Goal: Task Accomplishment & Management: Use online tool/utility

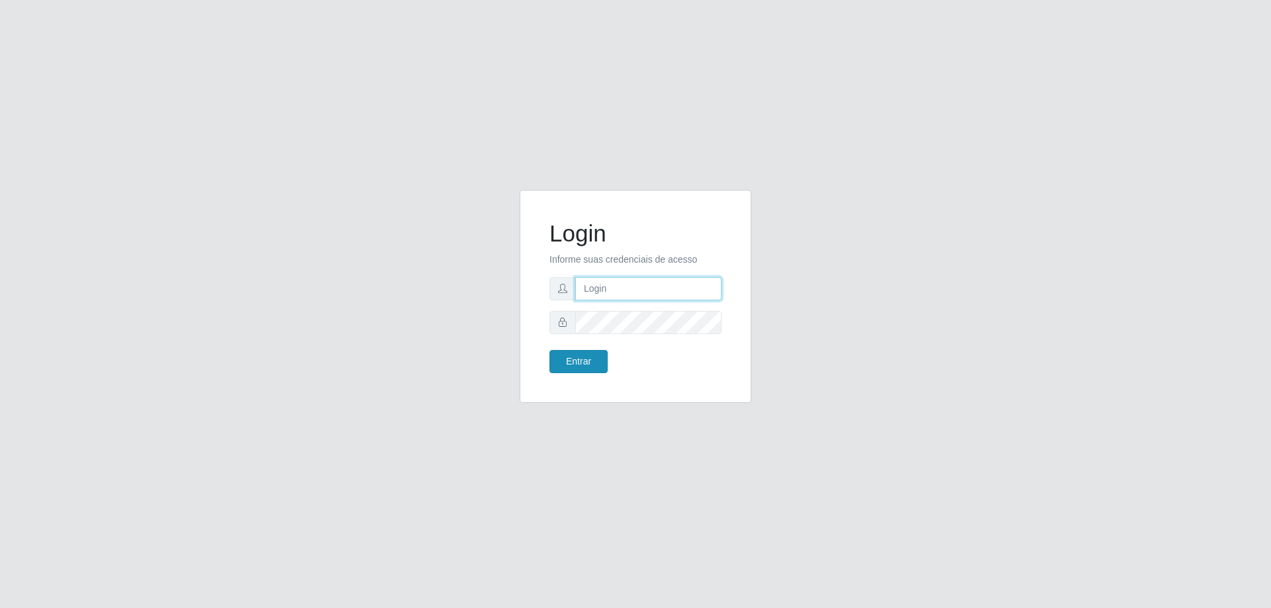
type input "[EMAIL_ADDRESS][DOMAIN_NAME]"
click at [579, 357] on button "Entrar" at bounding box center [578, 361] width 58 height 23
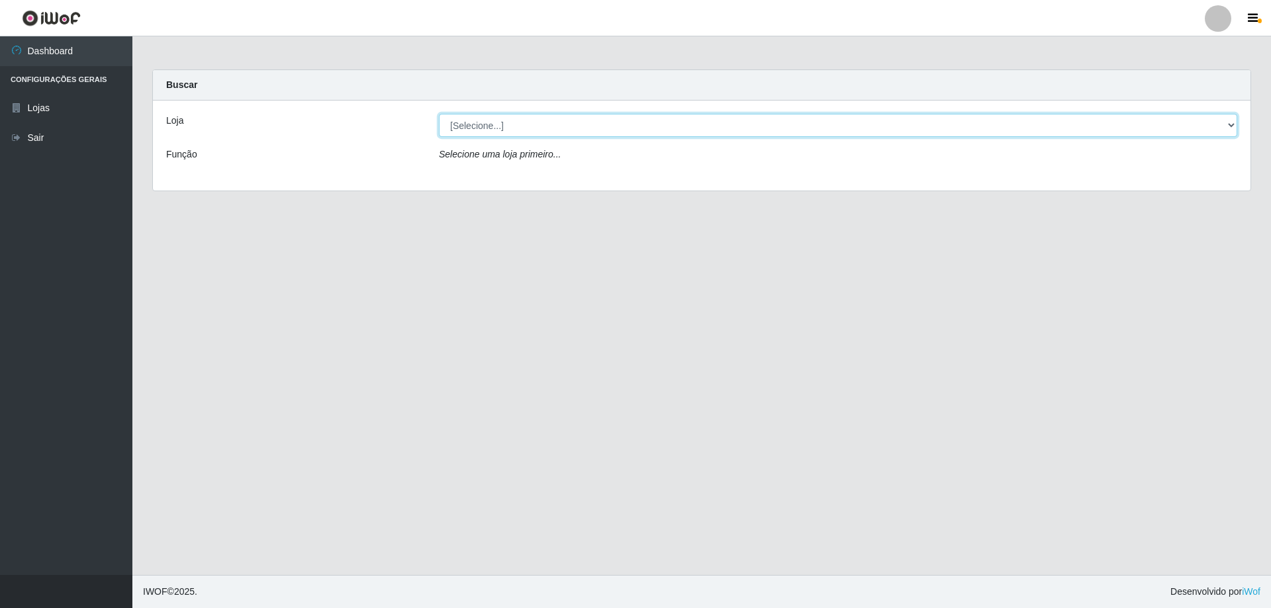
click at [515, 124] on select "[Selecione...] SuperShow Bis - [GEOGRAPHIC_DATA]" at bounding box center [838, 125] width 798 height 23
select select "59"
click at [439, 114] on select "[Selecione...] SuperShow Bis - [GEOGRAPHIC_DATA]" at bounding box center [838, 125] width 798 height 23
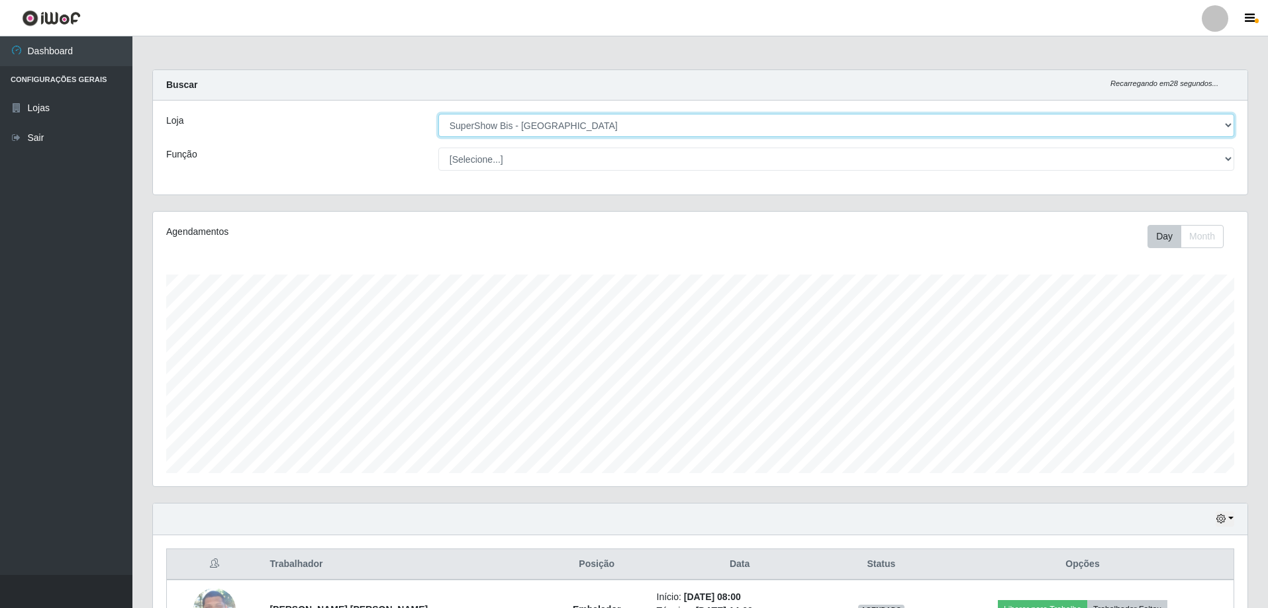
scroll to position [94, 0]
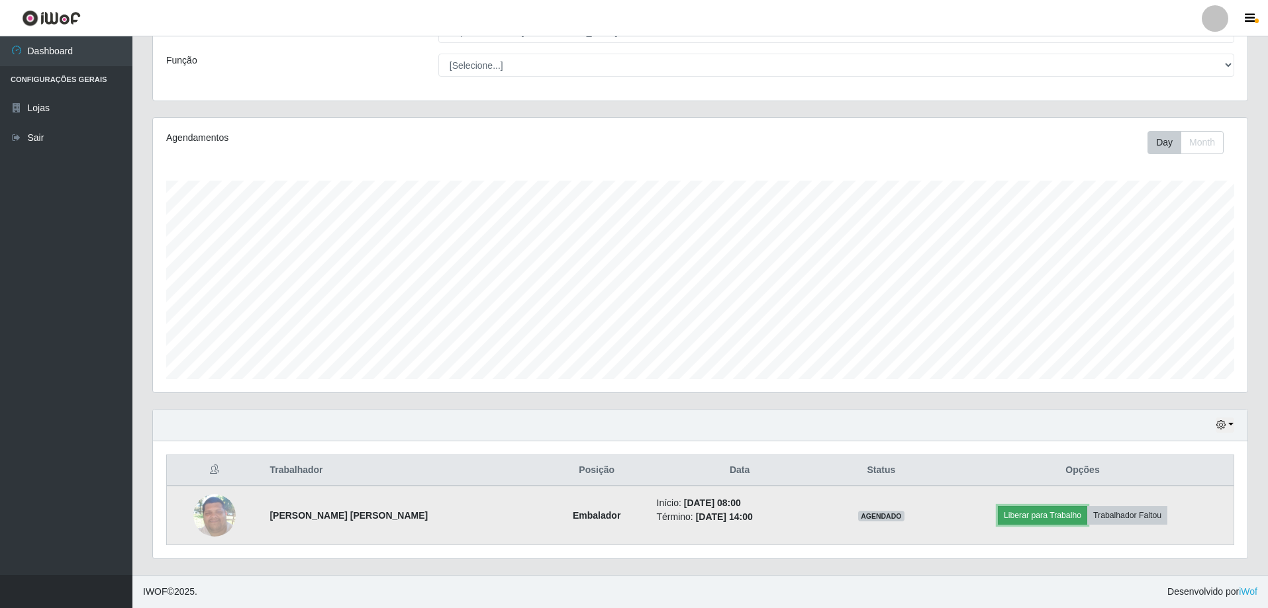
click at [1043, 520] on button "Liberar para Trabalho" at bounding box center [1042, 515] width 89 height 19
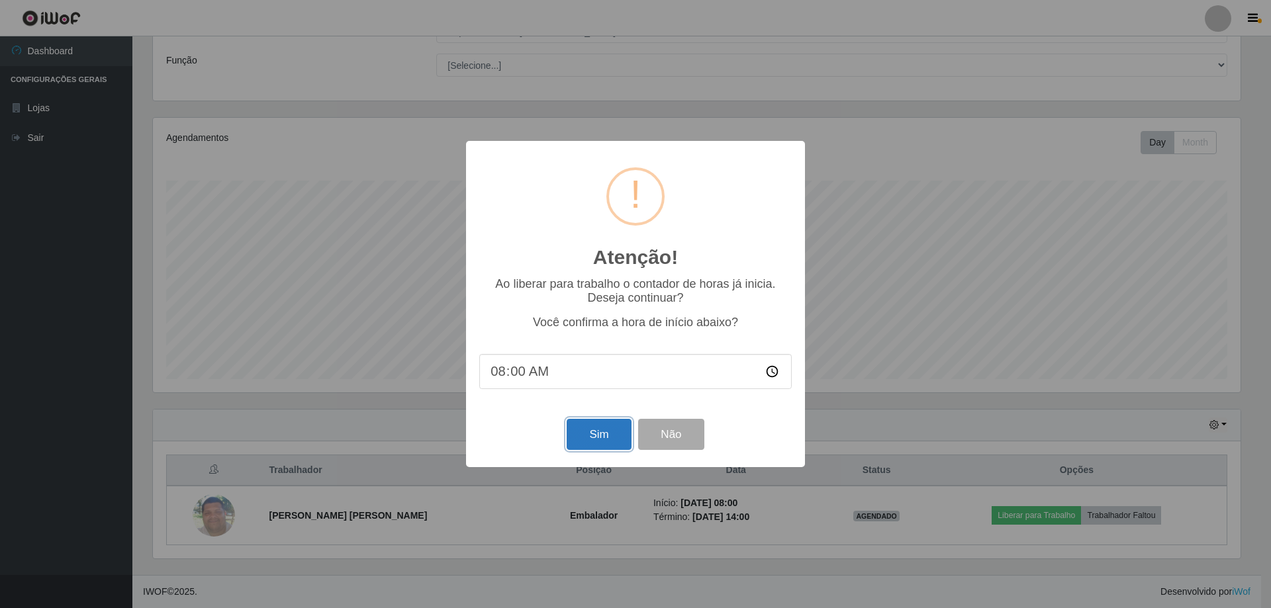
click at [610, 448] on button "Sim" at bounding box center [599, 434] width 64 height 31
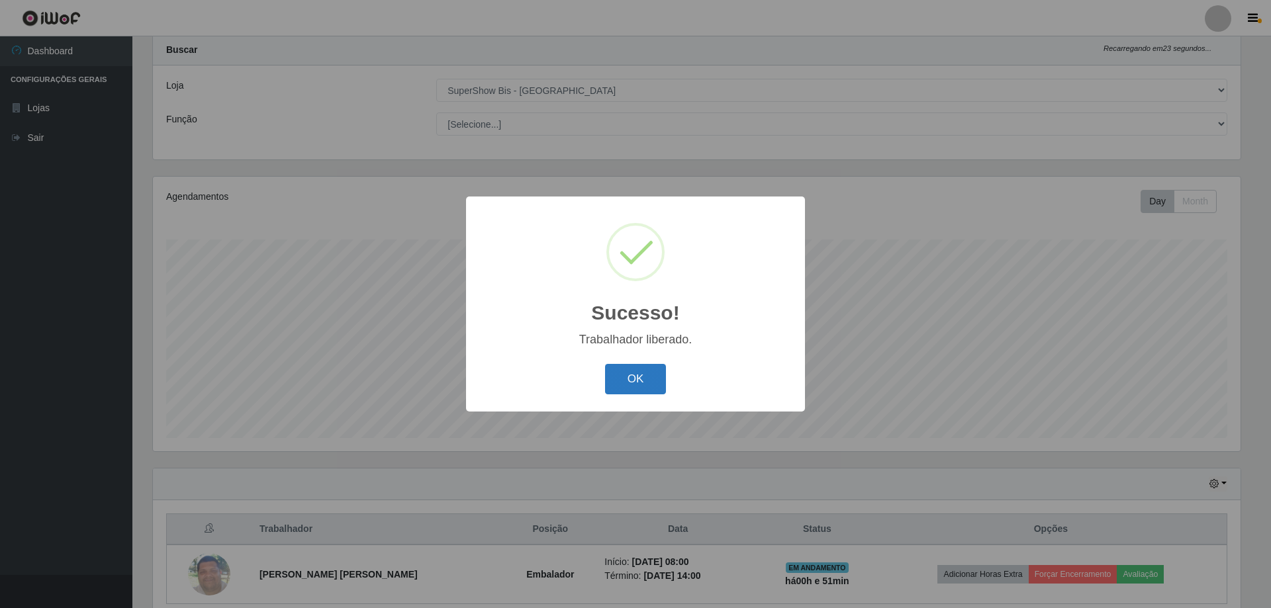
click at [639, 375] on button "OK" at bounding box center [636, 379] width 62 height 31
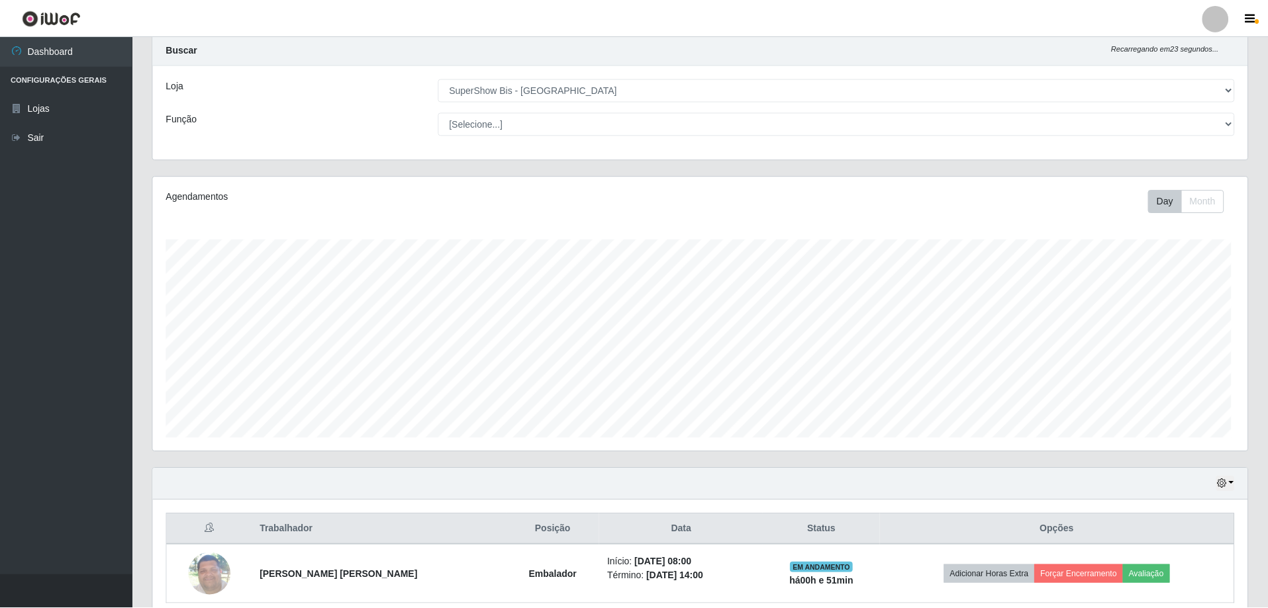
scroll to position [275, 1094]
